Goal: Find specific page/section: Find specific page/section

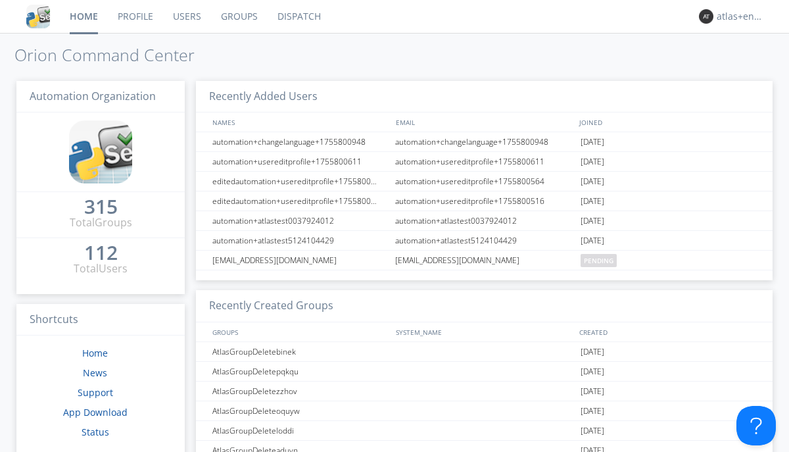
click at [298, 16] on link "Dispatch" at bounding box center [299, 16] width 63 height 33
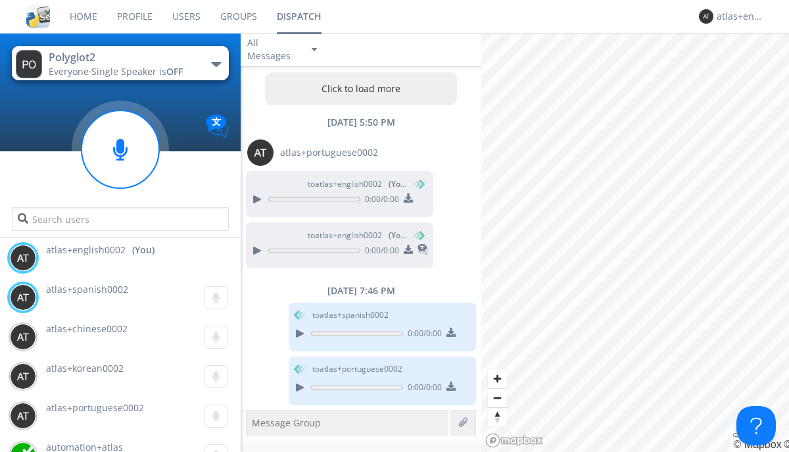
click at [358, 89] on button "Click to load more" at bounding box center [361, 88] width 193 height 33
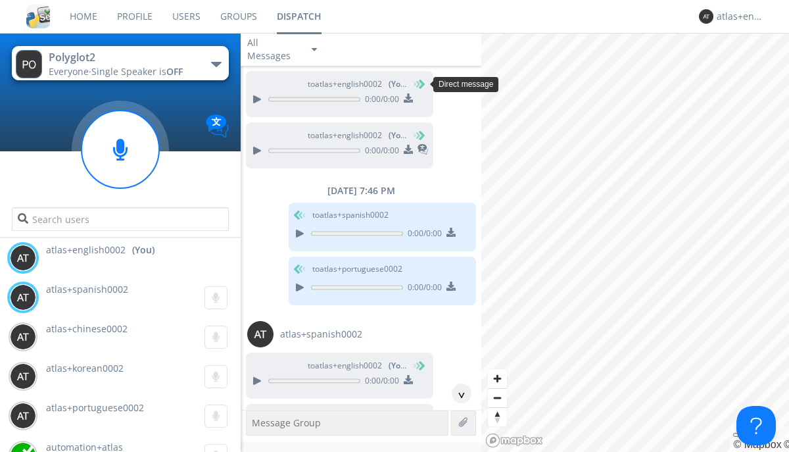
scroll to position [100, 0]
click at [456, 393] on div "^" at bounding box center [462, 393] width 20 height 20
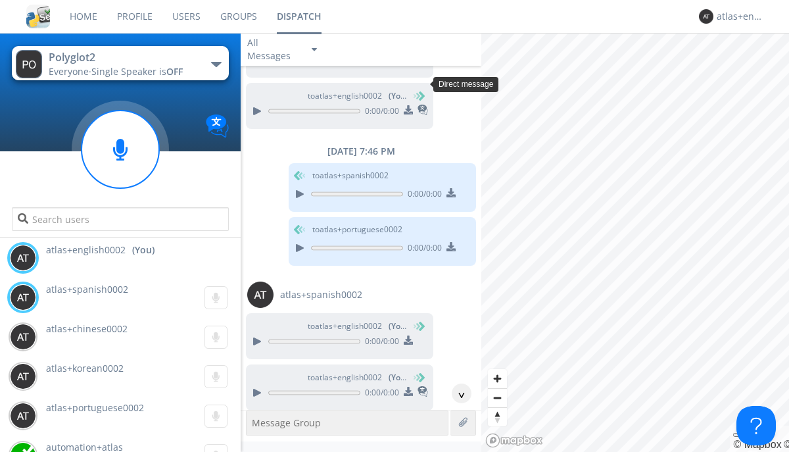
scroll to position [60, 0]
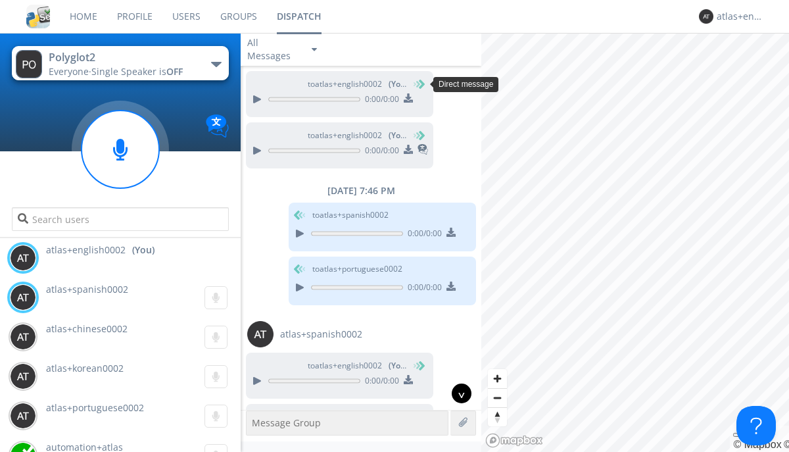
click at [456, 393] on div "^" at bounding box center [462, 393] width 20 height 20
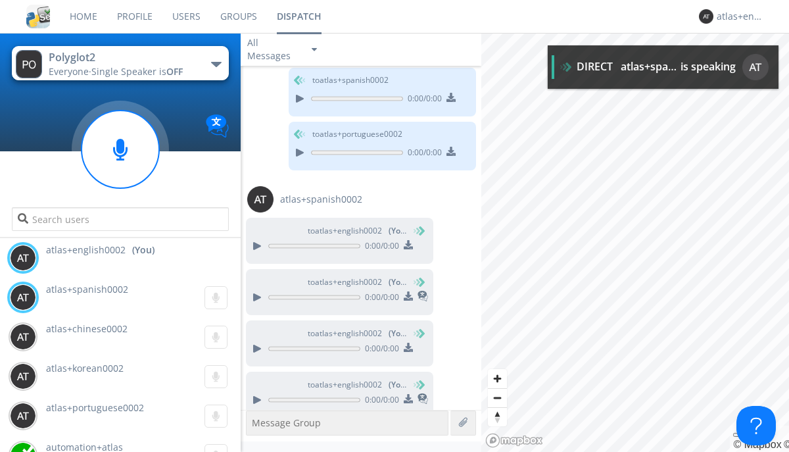
scroll to position [1154, 0]
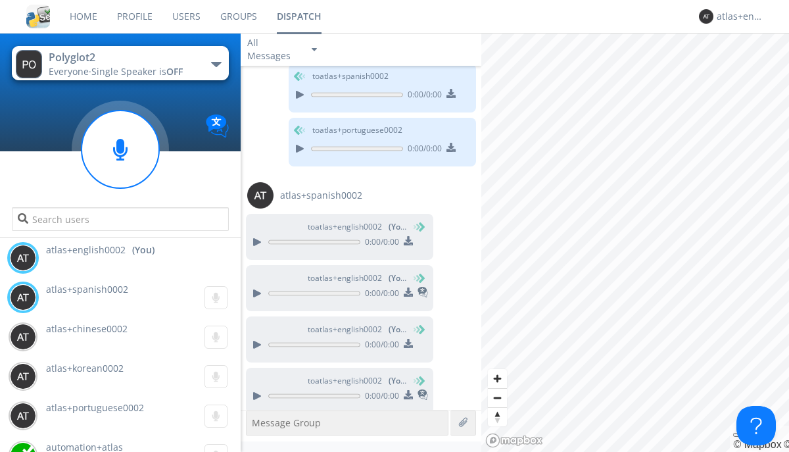
click at [408, 390] on img at bounding box center [408, 394] width 9 height 9
